Goal: Ask a question

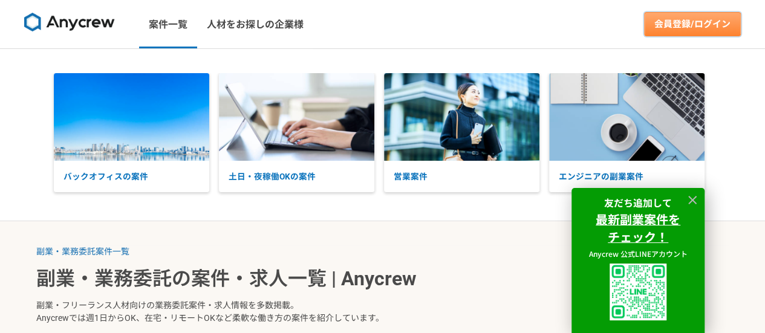
click at [683, 29] on link "会員登録/ログイン" at bounding box center [692, 24] width 97 height 24
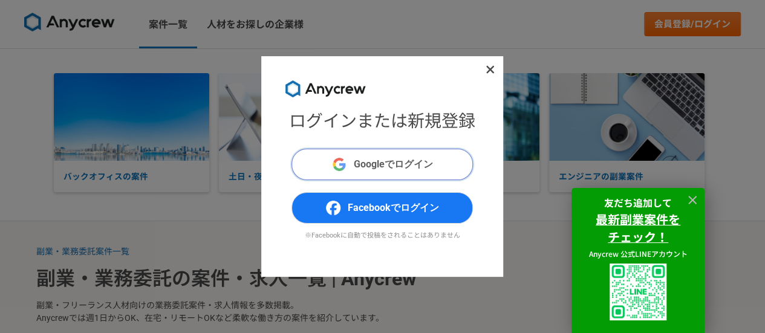
click at [422, 171] on span "Googleでログイン" at bounding box center [393, 164] width 79 height 15
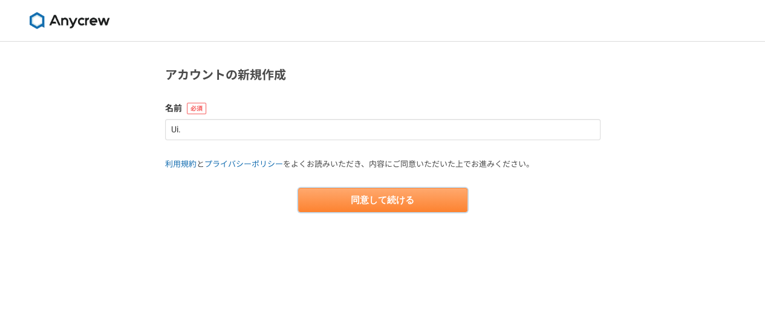
click at [386, 196] on button "同意して続ける" at bounding box center [382, 200] width 169 height 24
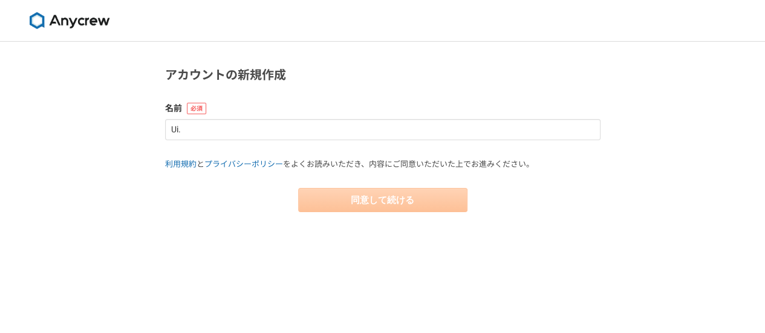
select select "13"
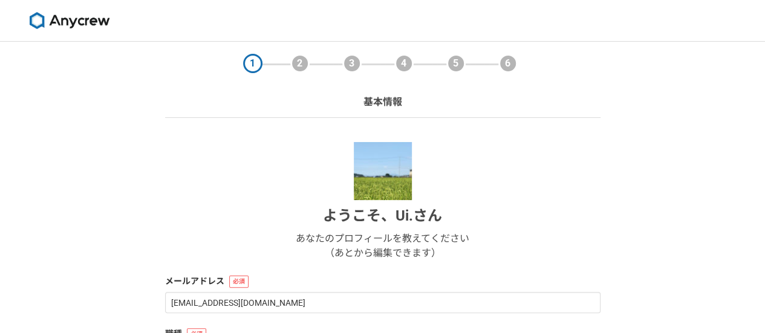
click at [80, 23] on img at bounding box center [69, 20] width 91 height 17
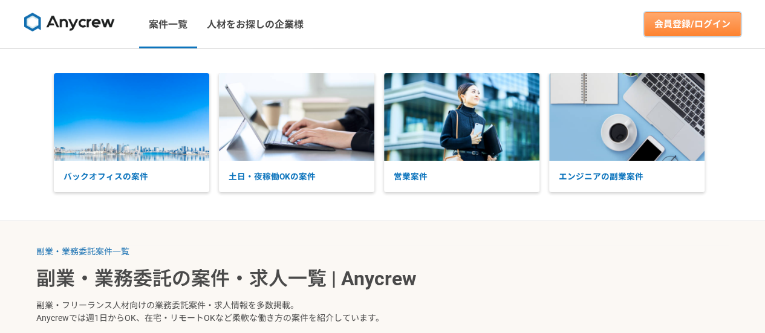
click at [660, 24] on link "会員登録/ログイン" at bounding box center [692, 24] width 97 height 24
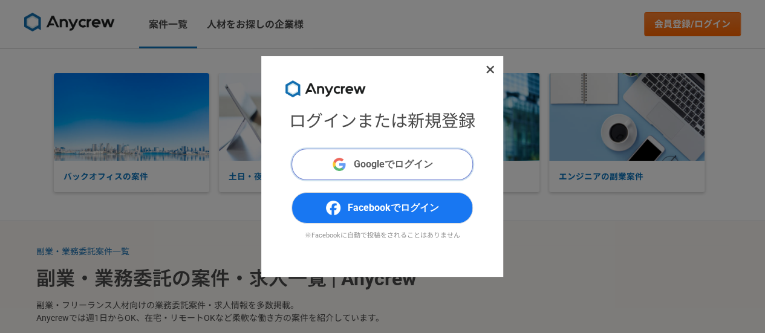
click at [364, 161] on span "Googleでログイン" at bounding box center [393, 164] width 79 height 15
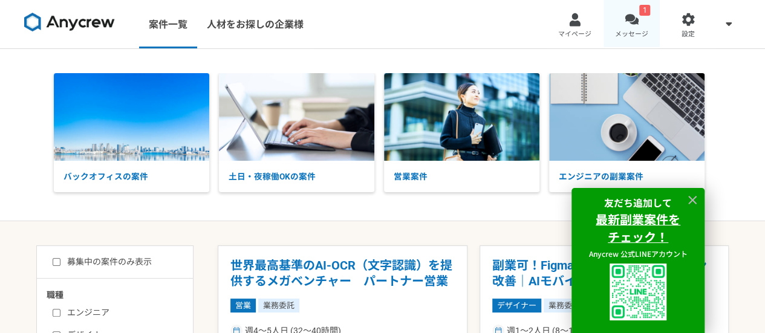
click at [639, 27] on link "1 メッセージ" at bounding box center [631, 24] width 57 height 48
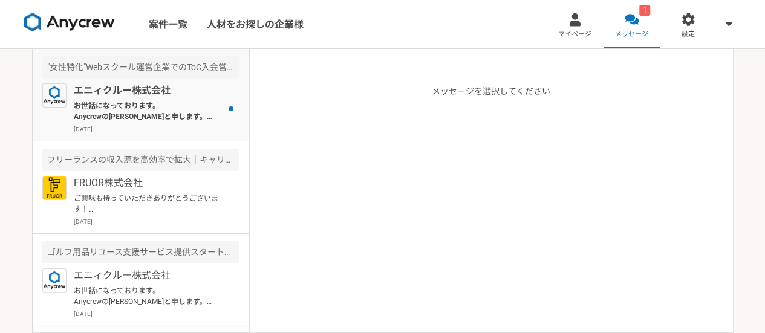
click at [203, 125] on p "[DATE]" at bounding box center [157, 129] width 166 height 9
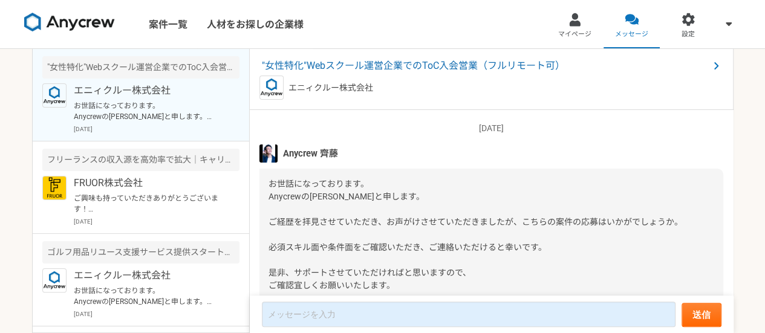
scroll to position [54, 0]
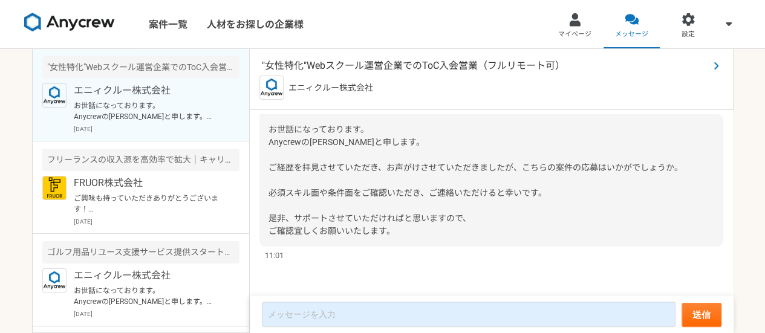
click at [418, 61] on span ""女性特化"Webスクール運営企業でのToC入会営業（フルリモート可）" at bounding box center [485, 66] width 447 height 15
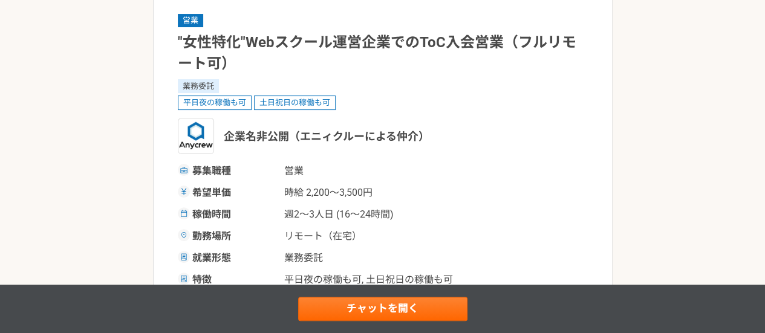
scroll to position [86, 0]
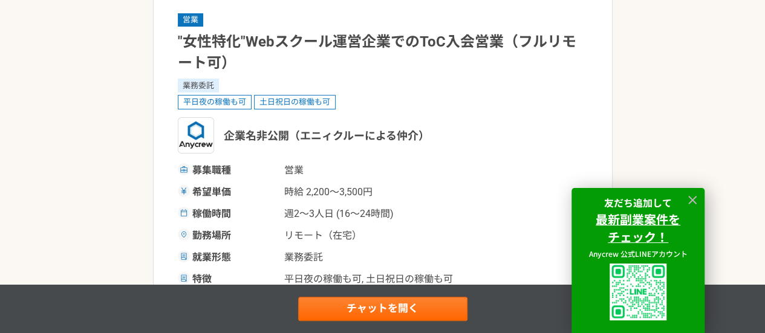
click at [699, 202] on div at bounding box center [692, 200] width 18 height 18
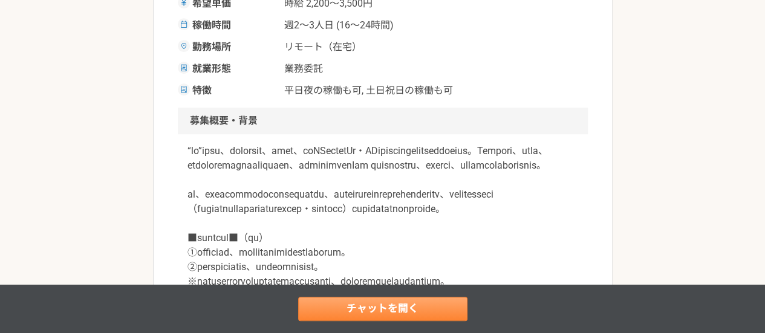
scroll to position [0, 0]
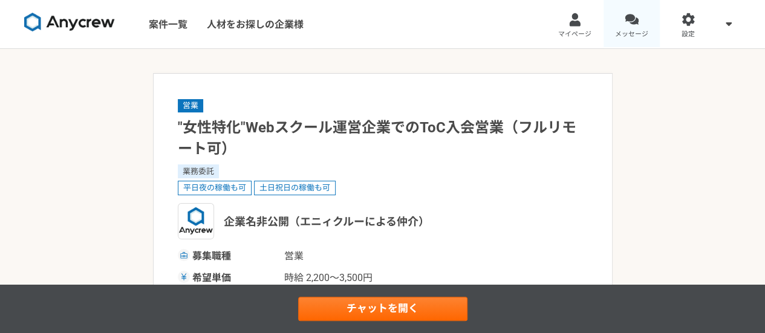
click at [626, 25] on div at bounding box center [631, 20] width 14 height 14
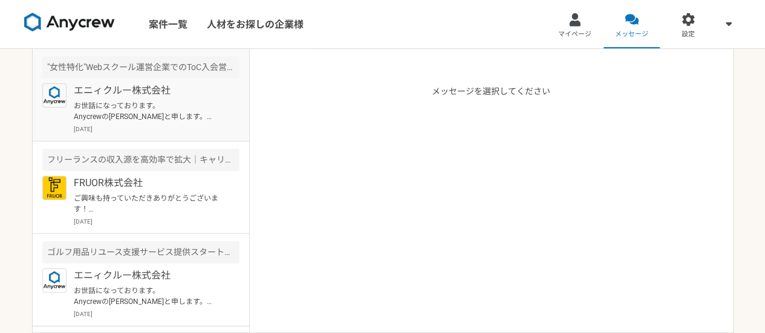
click at [204, 109] on p "お世話になっております。 Anycrewの[PERSON_NAME]と申します。 ご経歴を拝見させていただき、お声がけさせていただきましたが、こちらの案件の応…" at bounding box center [148, 111] width 149 height 22
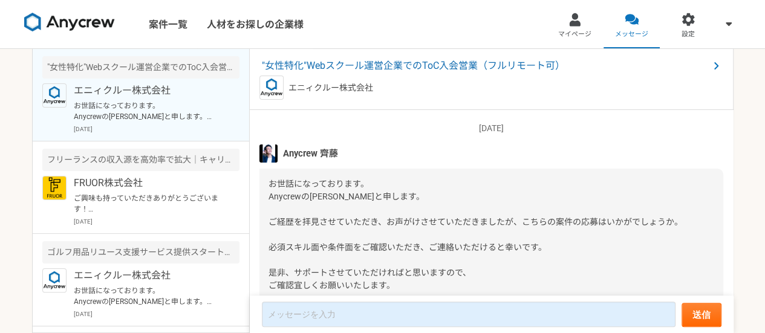
scroll to position [54, 0]
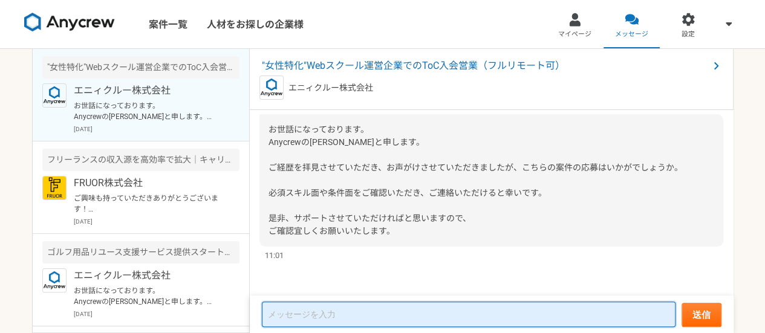
click at [348, 315] on textarea at bounding box center [468, 314] width 413 height 25
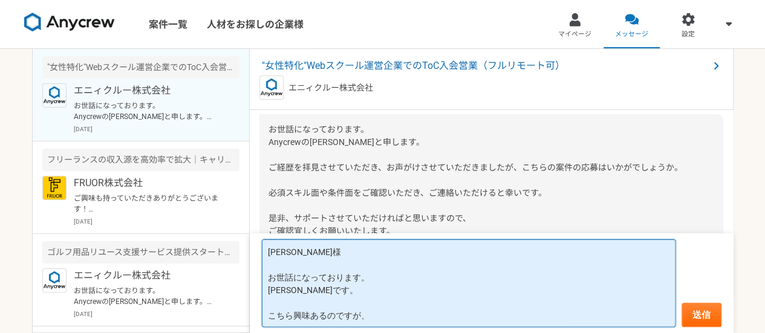
scroll to position [1, 0]
click at [375, 314] on textarea "[PERSON_NAME]様 お世話になっております。 [PERSON_NAME]です。 こちら興味あるのですが、" at bounding box center [468, 283] width 413 height 88
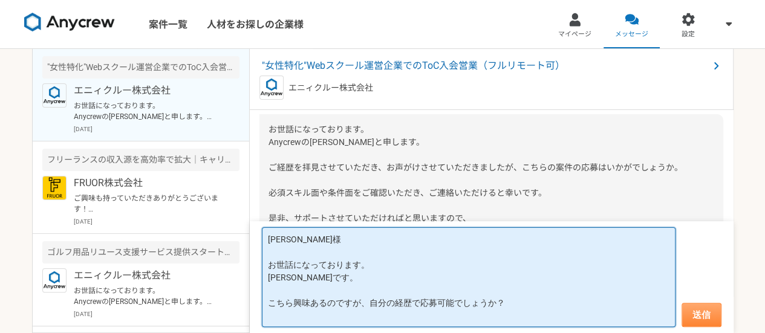
type textarea "[PERSON_NAME]様 お世話になっております。 [PERSON_NAME]です。 こちら興味あるのですが、自分の経歴で応募可能でしょうか？"
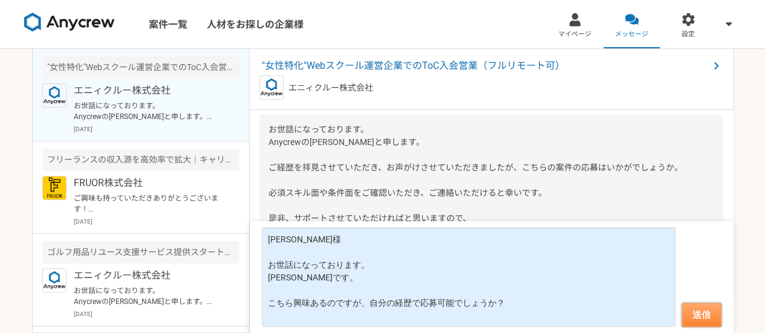
click at [696, 316] on button "送信" at bounding box center [701, 315] width 40 height 24
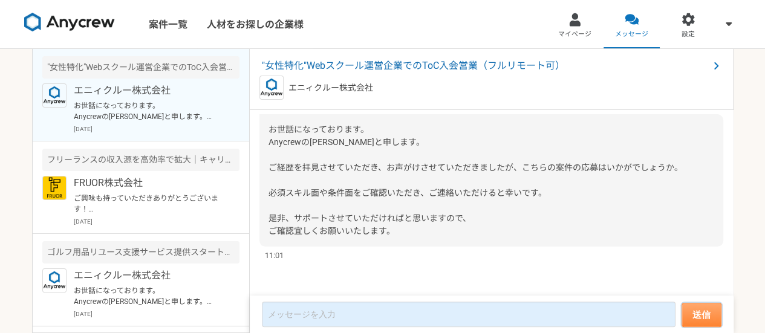
scroll to position [173, 0]
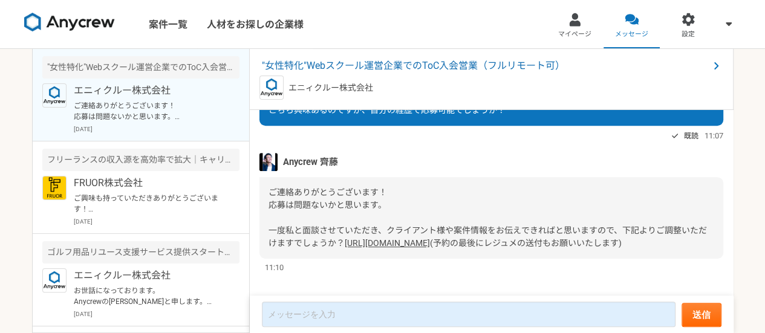
scroll to position [344, 0]
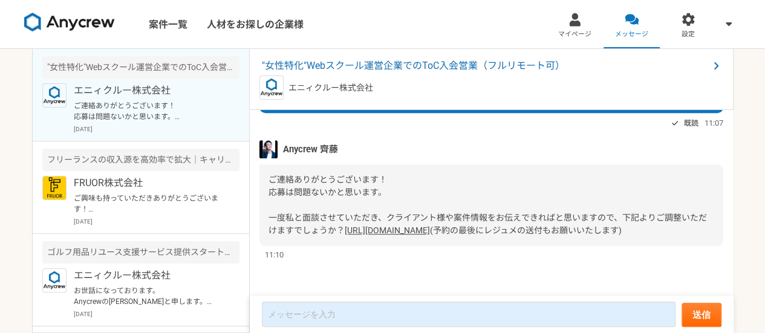
click at [346, 225] on link "https://anycrew-saitou-mendan.youcanbook.me/" at bounding box center [387, 230] width 85 height 10
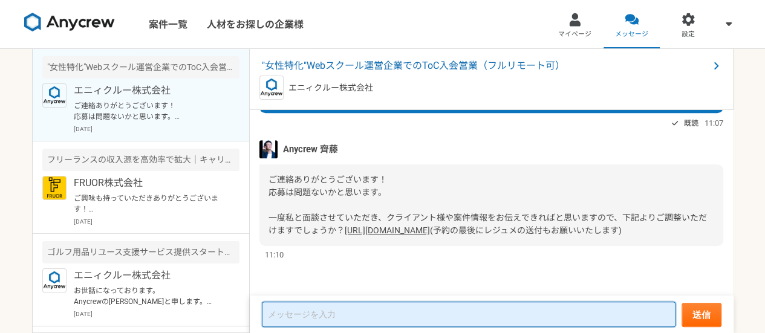
click at [352, 317] on textarea at bounding box center [468, 314] width 413 height 25
type textarea "あ"
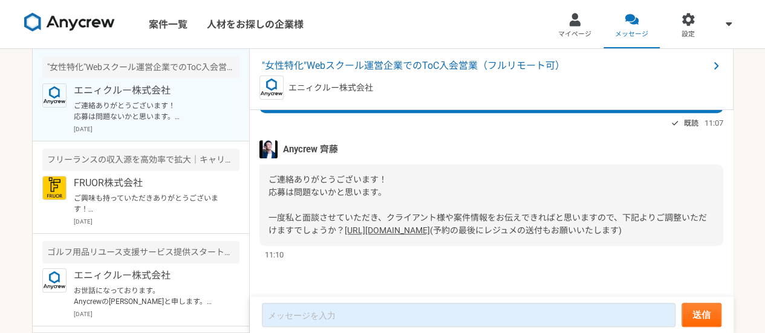
click at [563, 232] on div "ご連絡ありがとうございます！ 応募は問題ないかと思います。 一度私と面談させていただき、クライアント様や案件情報をお伝えできればと思いますので、下記よりご調整…" at bounding box center [491, 205] width 464 height 82
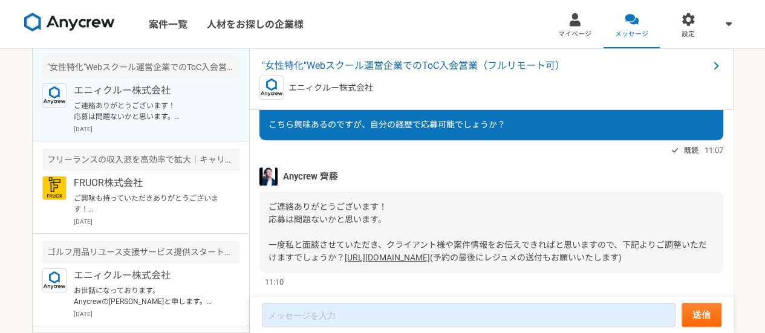
scroll to position [276, 0]
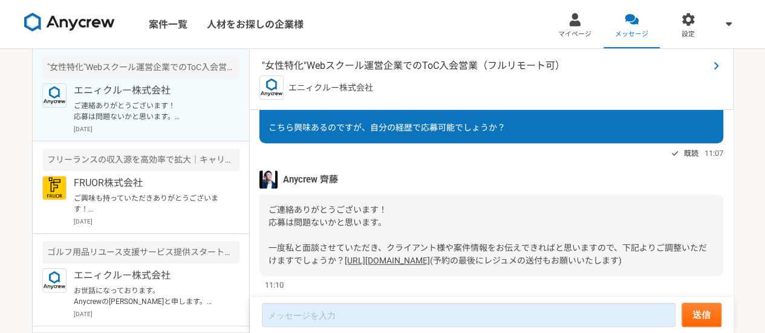
click at [389, 68] on span ""女性特化"Webスクール運営企業でのToC入会営業（フルリモート可）" at bounding box center [485, 66] width 447 height 15
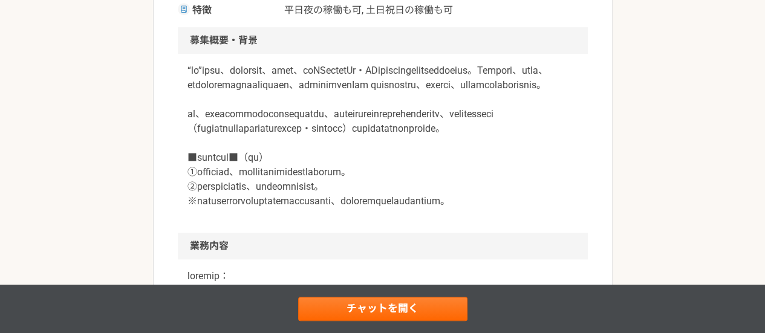
scroll to position [358, 0]
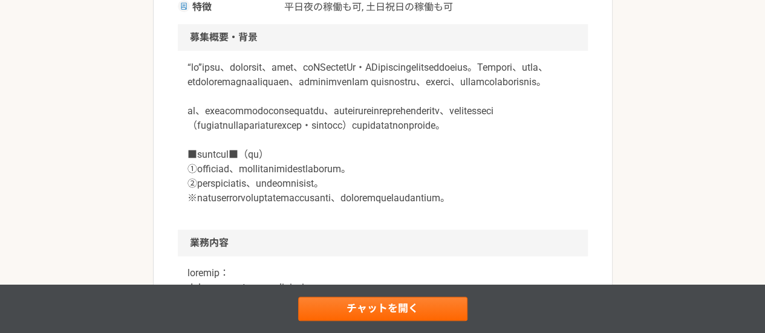
drag, startPoint x: 360, startPoint y: 195, endPoint x: 286, endPoint y: 186, distance: 74.8
click at [286, 186] on p at bounding box center [382, 132] width 390 height 145
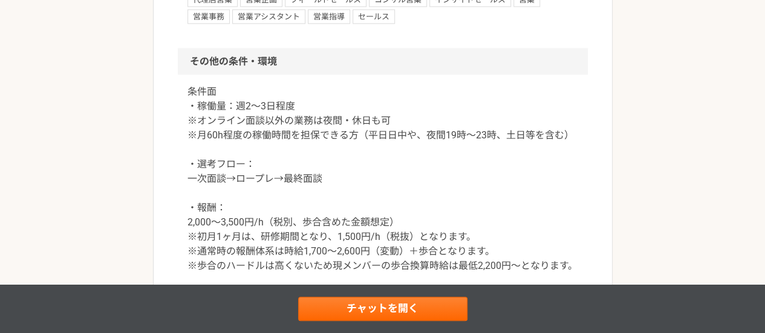
scroll to position [1278, 0]
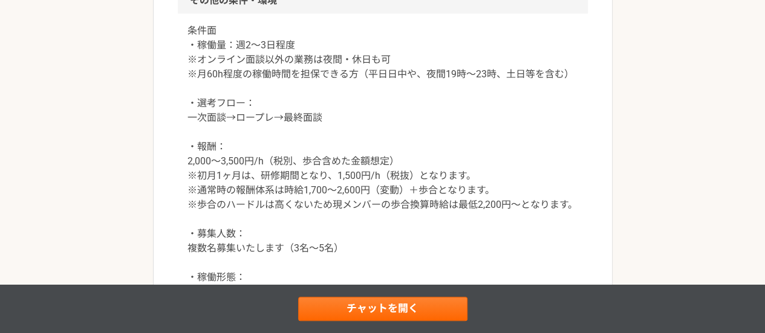
click at [288, 177] on p "条件面 ・稼働量：週2〜3日程度 ※オンライン面談以外の業務は夜間・休日も可 ※月60h程度の稼働時間を担保できる方（平日日中や、夜間19時〜23時、土日等を…" at bounding box center [382, 183] width 390 height 319
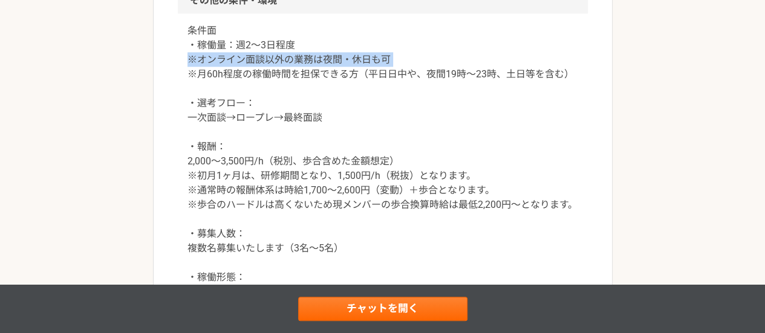
click at [288, 177] on p "条件面 ・稼働量：週2〜3日程度 ※オンライン面談以外の業務は夜間・休日も可 ※月60h程度の稼働時間を担保できる方（平日日中や、夜間19時〜23時、土日等を…" at bounding box center [382, 183] width 390 height 319
copy p "※オンライン面談以外の業務は夜間・休日も可"
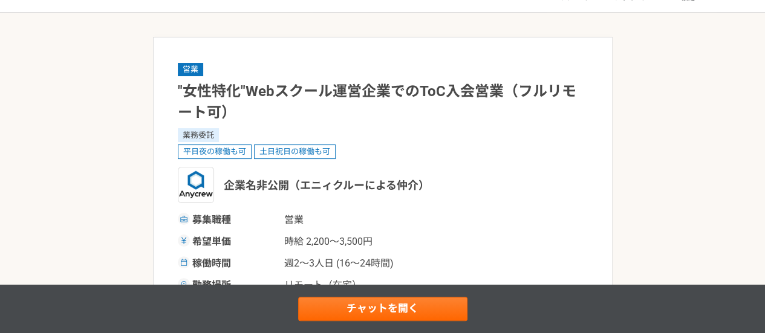
scroll to position [0, 0]
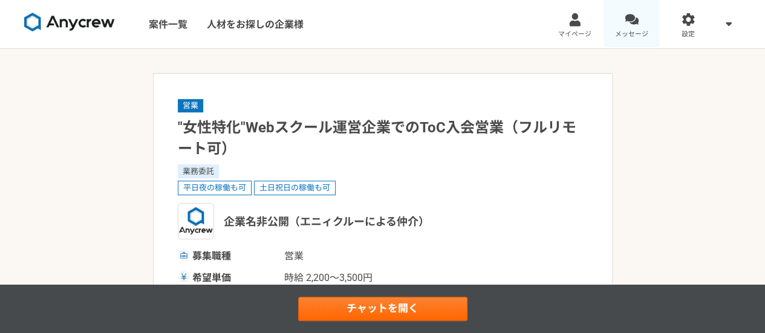
click at [629, 43] on link "メッセージ" at bounding box center [631, 24] width 57 height 48
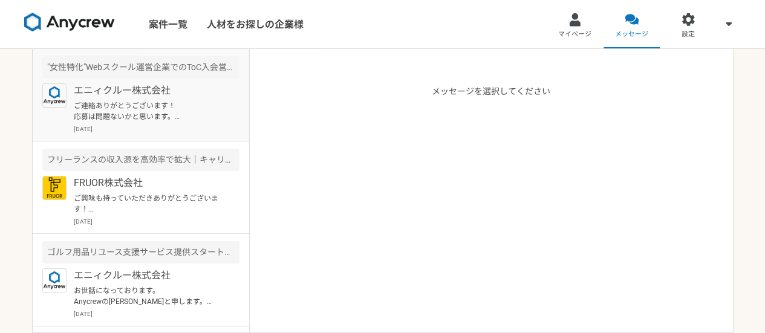
click at [164, 103] on p "ご連絡ありがとうございます！ 応募は問題ないかと思います。 一度私と面談させていただき、クライアント様や案件情報をお伝えできればと思いますので、下記よりご調整…" at bounding box center [148, 111] width 149 height 22
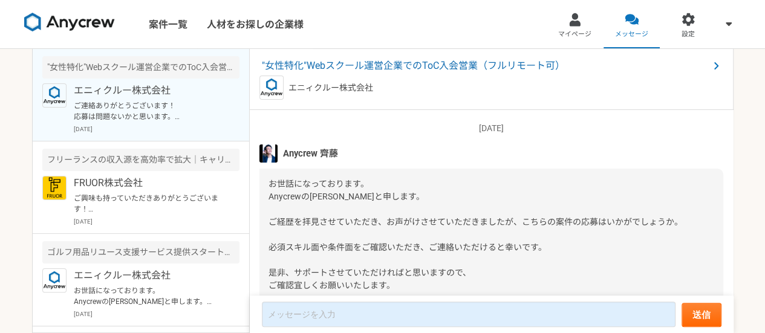
scroll to position [344, 0]
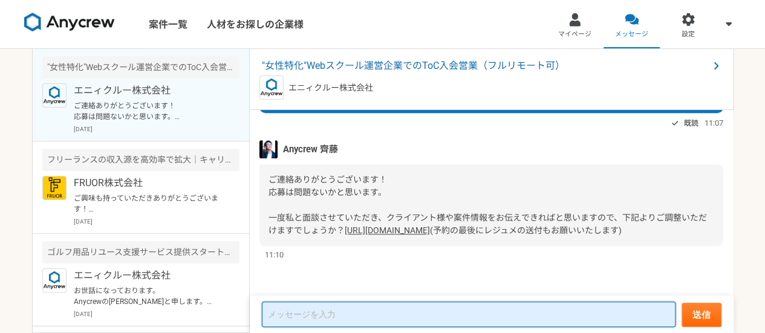
click at [340, 315] on textarea at bounding box center [468, 314] width 413 height 25
type textarea "あ"
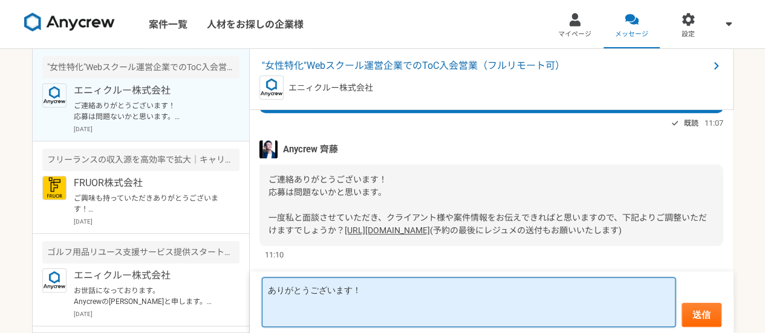
paste textarea "※オンライン面談以外の業務は夜間・休日も可"
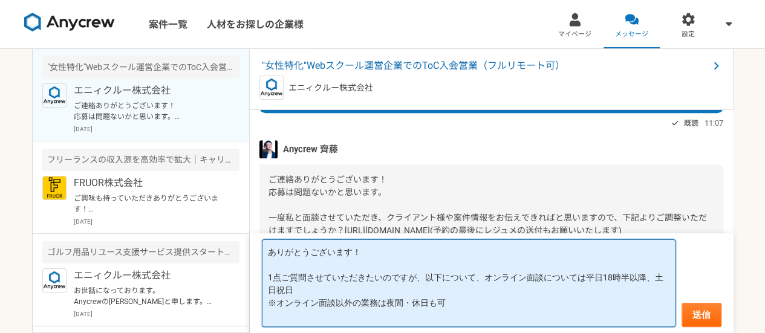
click at [585, 279] on textarea "ありがとうございます！ 1点ご質問させていただきたいのですが、以下について、オンライン面談については平日18時半以降、土日祝日 ※オンライン面談以外の業務は夜…" at bounding box center [468, 283] width 413 height 88
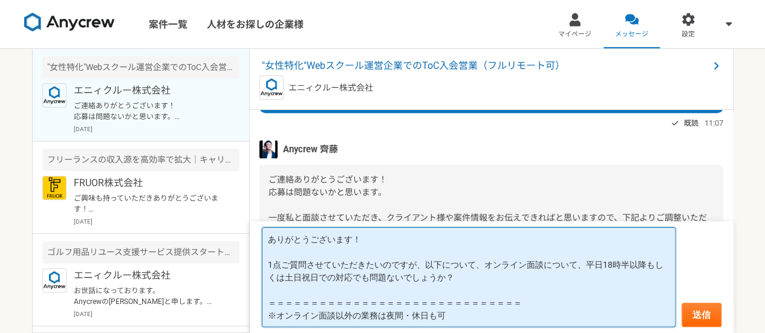
click at [484, 308] on textarea "ありがとうございます！ 1点ご質問させていただきたいのですが、以下について、オンライン面談について、平日18時半以降もしくは土日祝日での対応でも問題ないでしょ…" at bounding box center [468, 277] width 413 height 100
click at [484, 307] on textarea "ありがとうございます！ 1点ご質問させていただきたいのですが、以下について、オンライン面談について、平日18時半以降もしくは土日祝日での対応でも問題ないでしょ…" at bounding box center [468, 277] width 413 height 100
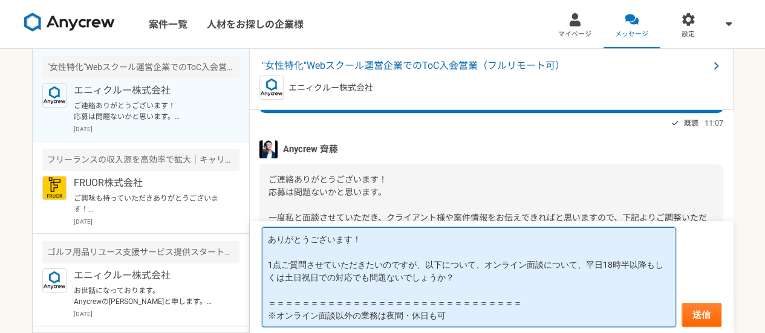
click at [505, 306] on textarea "ありがとうございます！ 1点ご質問させていただきたいのですが、以下について、オンライン面談について、平日18時半以降もしくは土日祝日での対応でも問題ないでしょ…" at bounding box center [468, 277] width 413 height 100
click at [488, 314] on textarea "ありがとうございます！ 1点ご質問させていただきたいのですが、以下について、オンライン面談について、平日18時半以降もしくは土日祝日での対応でも問題ないでしょ…" at bounding box center [468, 277] width 413 height 100
paste textarea "＝＝＝＝＝＝＝＝＝＝＝＝＝＝＝＝＝＝＝＝＝＝＝＝＝＝＝＝＝＝"
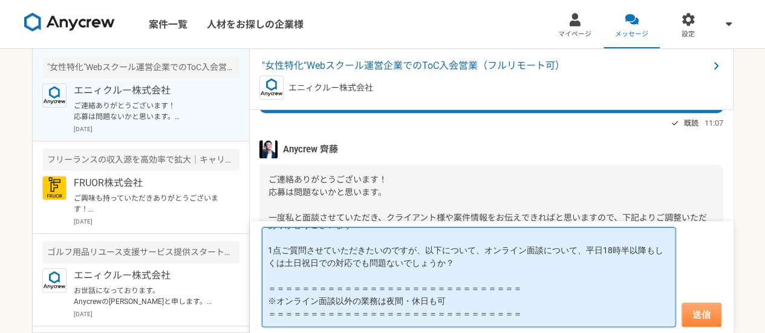
type textarea "ありがとうございます！ 1点ご質問させていただきたいのですが、以下について、オンライン面談について、平日18時半以降もしくは土日祝日での対応でも問題ないでしょ…"
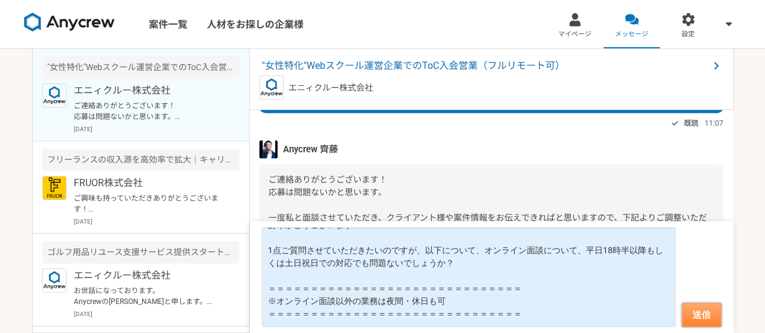
click at [696, 316] on button "送信" at bounding box center [701, 315] width 40 height 24
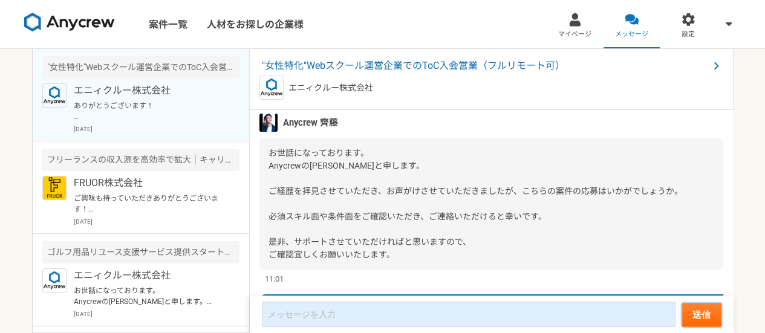
scroll to position [22, 0]
